Goal: Task Accomplishment & Management: Use online tool/utility

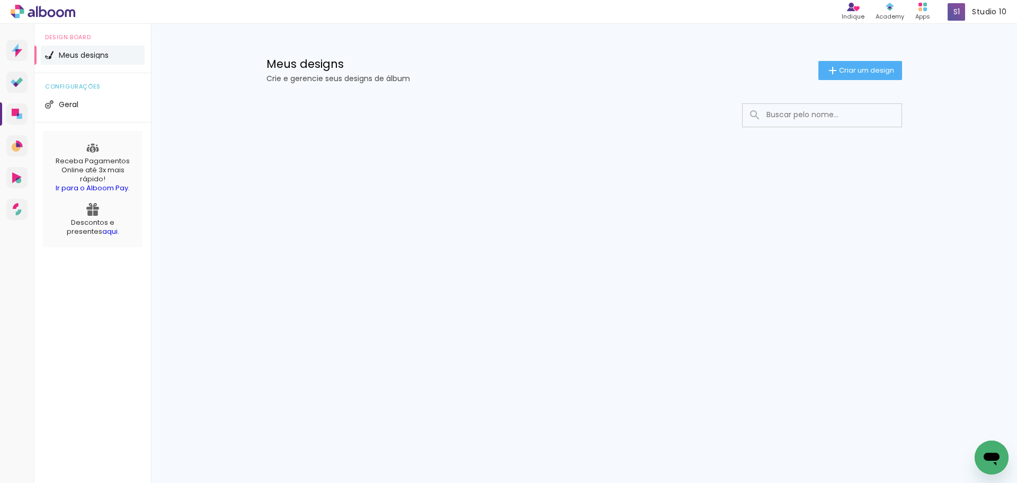
click at [815, 126] on div at bounding box center [822, 126] width 159 height 1
click at [807, 113] on input at bounding box center [836, 115] width 151 height 22
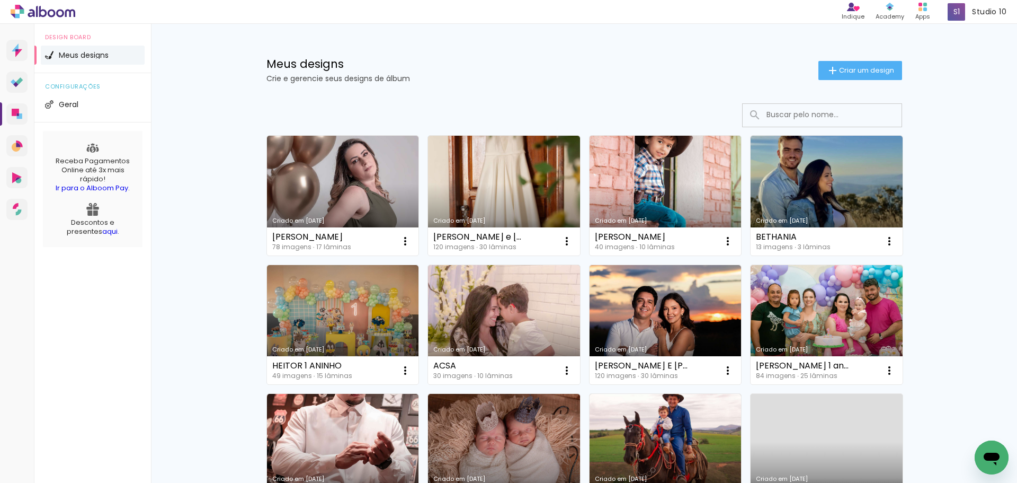
click at [315, 166] on link "Criado em [DATE]" at bounding box center [343, 196] width 152 height 120
